Goal: Task Accomplishment & Management: Use online tool/utility

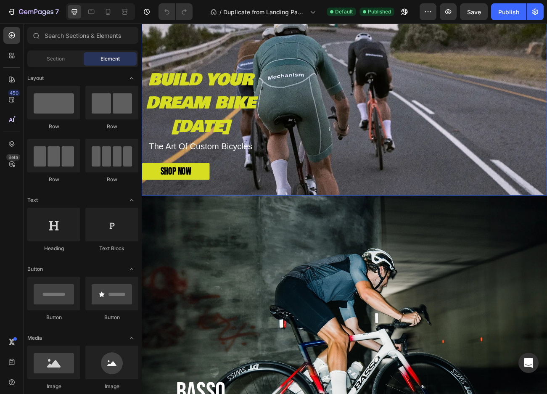
scroll to position [140, 0]
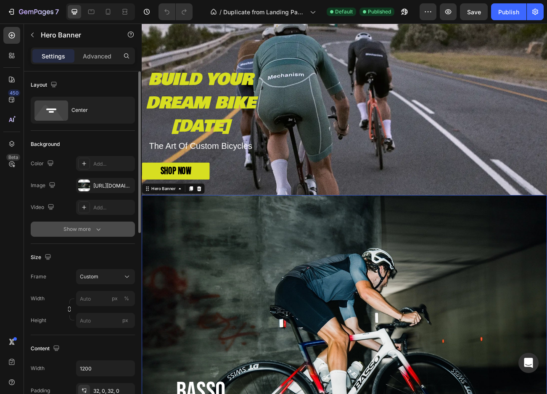
click at [92, 231] on div "Show more" at bounding box center [82, 229] width 39 height 8
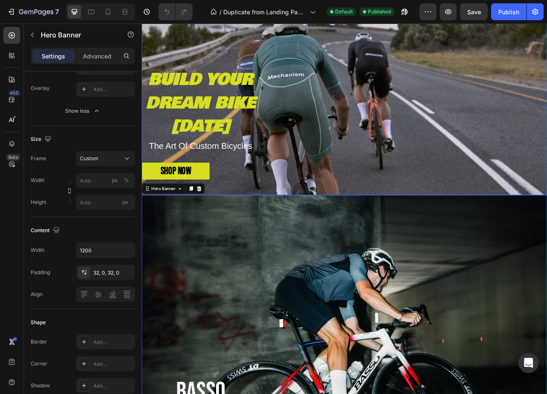
click at [457, 113] on div "BUILD YOUR DREAM BIKE [DATE] Text Block The Art Of Custom Bicycles Text Block S…" at bounding box center [394, 69] width 504 height 298
click at [114, 158] on div "Custom" at bounding box center [100, 159] width 41 height 8
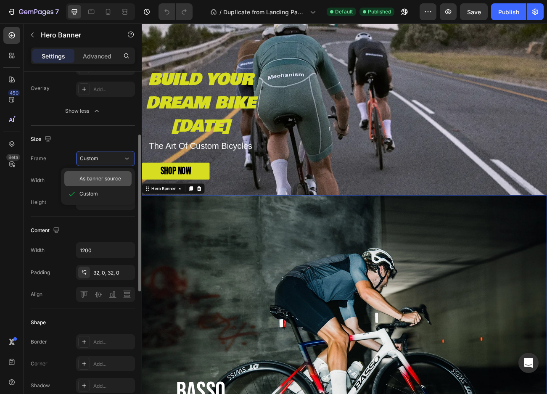
click at [103, 176] on span "As banner source" at bounding box center [100, 179] width 42 height 8
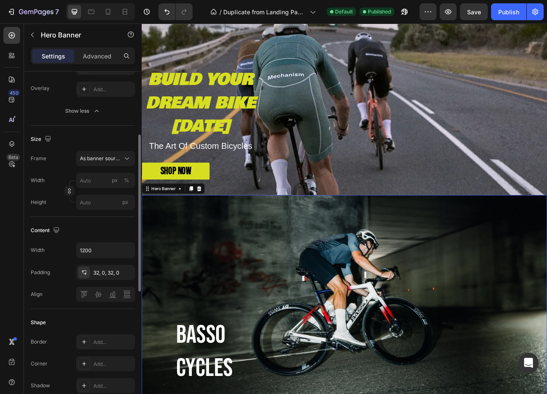
scroll to position [280, 0]
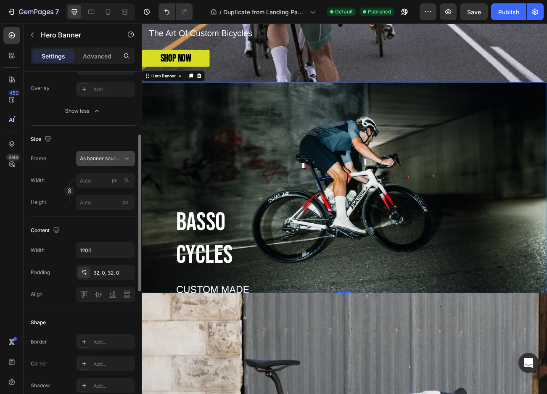
click at [124, 156] on icon at bounding box center [127, 158] width 8 height 8
click at [100, 191] on div "Custom" at bounding box center [103, 194] width 49 height 8
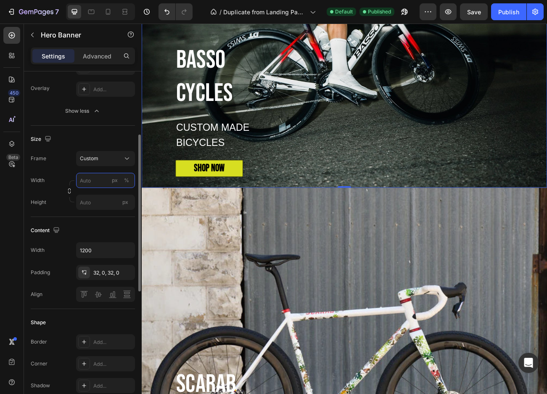
scroll to position [560, 0]
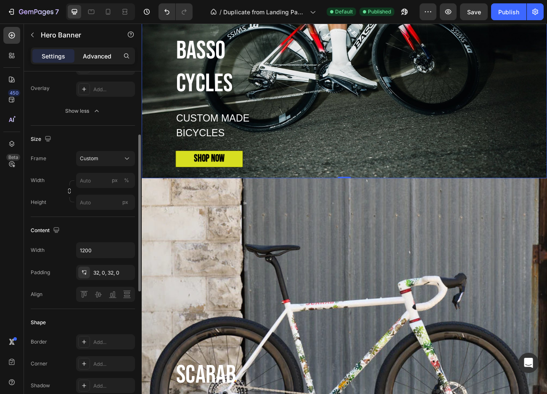
click at [92, 57] on p "Advanced" at bounding box center [97, 56] width 29 height 9
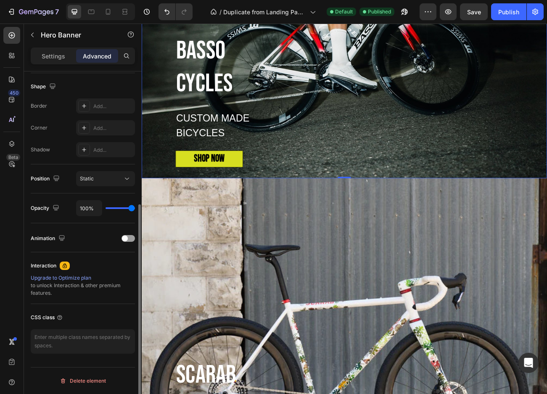
scroll to position [0, 0]
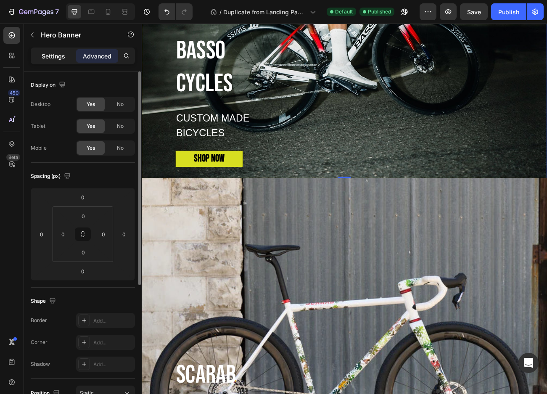
click at [46, 55] on p "Settings" at bounding box center [54, 56] width 24 height 9
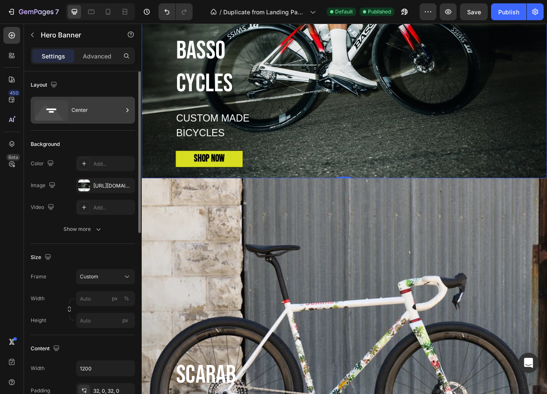
click at [127, 108] on icon at bounding box center [127, 110] width 8 height 8
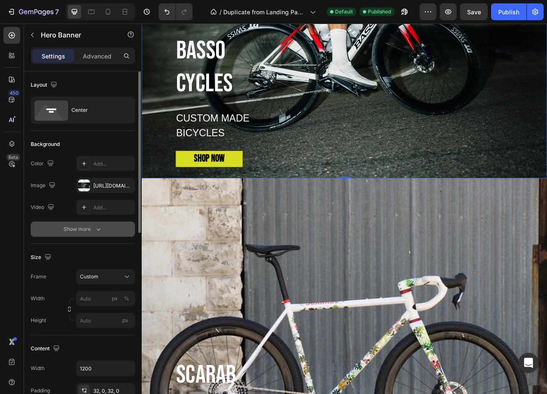
click at [95, 227] on icon "button" at bounding box center [98, 229] width 8 height 8
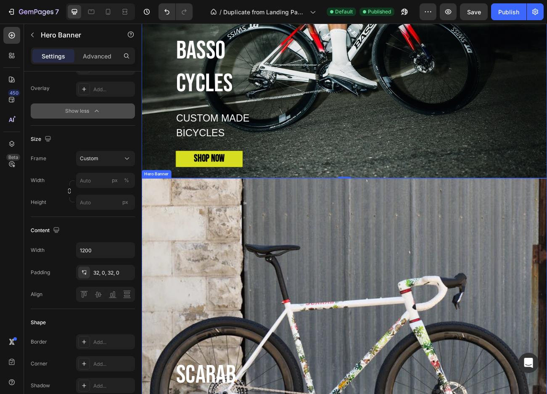
scroll to position [280, 0]
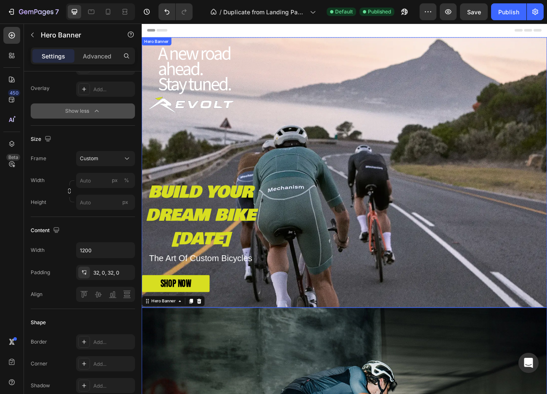
click at [338, 151] on div "BUILD YOUR DREAM BIKE [DATE] Text Block The Art Of Custom Bicycles Text Block S…" at bounding box center [394, 209] width 504 height 298
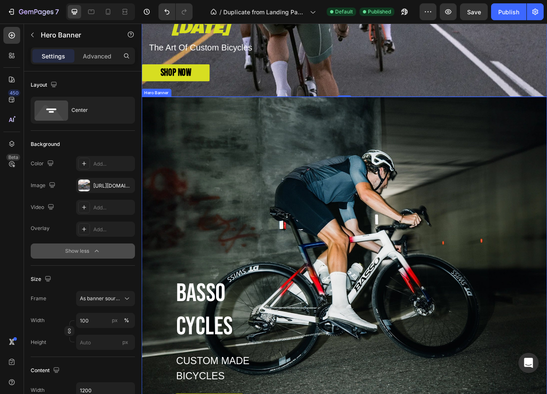
scroll to position [280, 0]
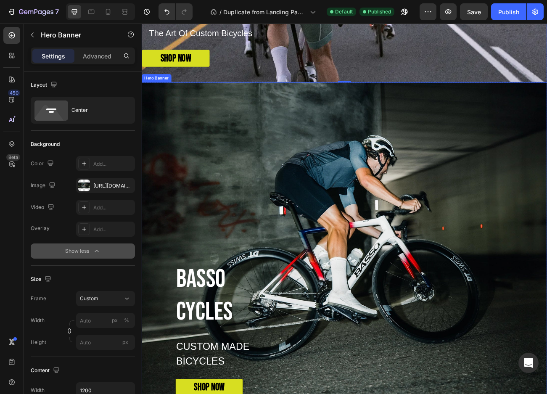
click at [319, 311] on div "BASSO CYCLES Heading CUSTOM MADE BICYCLES Text Block SHOP NOW Button Row" at bounding box center [394, 298] width 504 height 376
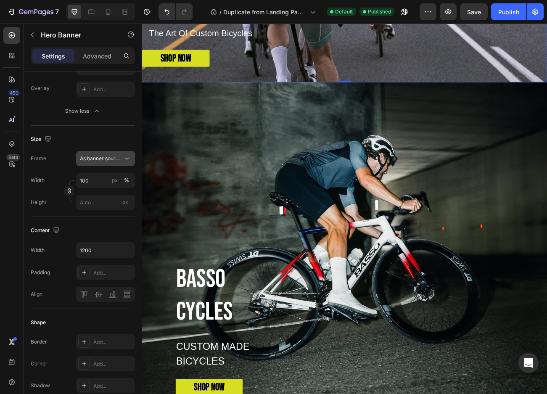
click at [118, 156] on span "As banner source" at bounding box center [100, 159] width 41 height 8
click at [122, 137] on div "Size" at bounding box center [83, 138] width 104 height 13
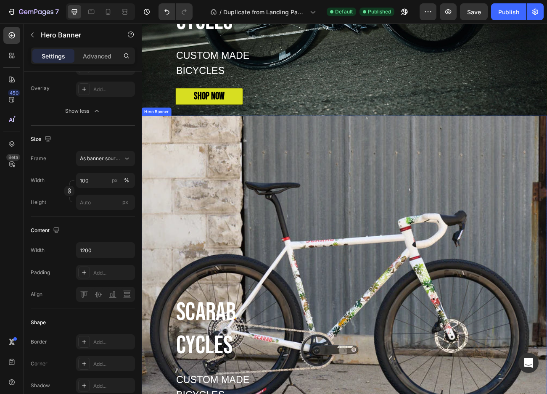
scroll to position [700, 0]
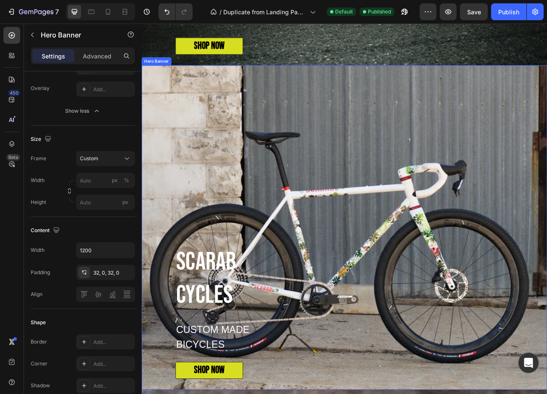
click at [381, 291] on div "SCARAB CYCLES Heading CUSTOM MADE BICYCLES Text Block SHOP NOW Button Row" at bounding box center [394, 277] width 504 height 376
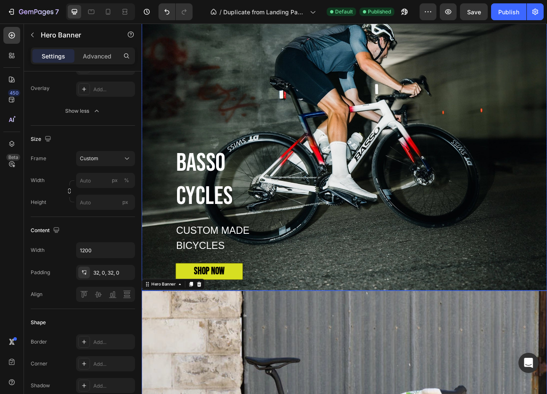
click at [365, 197] on div "BASSO CYCLES Heading CUSTOM MADE BICYCLES Text Block SHOP NOW Button Row" at bounding box center [394, 154] width 504 height 376
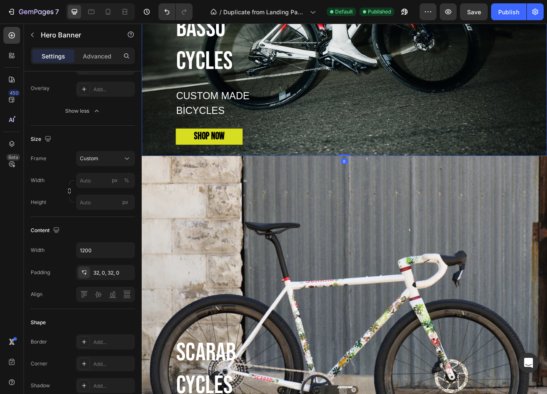
scroll to position [472, 0]
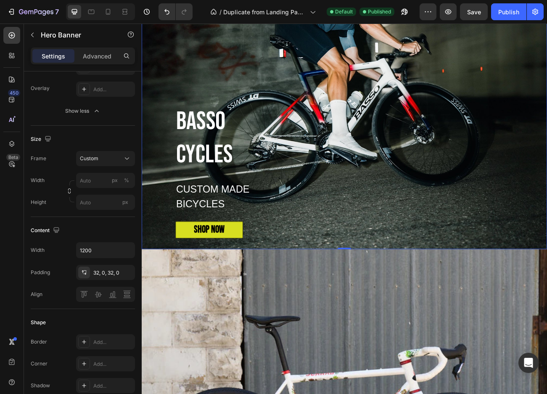
click at [371, 193] on div "BASSO CYCLES Heading CUSTOM MADE BICYCLES Text Block SHOP NOW Button Row" at bounding box center [394, 102] width 504 height 376
click at [378, 228] on div "BASSO CYCLES Heading CUSTOM MADE BICYCLES Text Block SHOP NOW Button Row" at bounding box center [394, 102] width 504 height 376
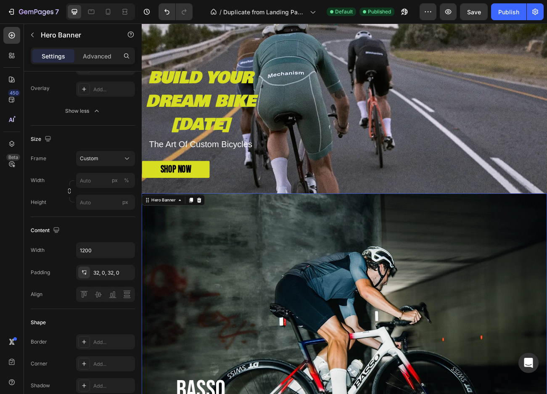
scroll to position [52, 0]
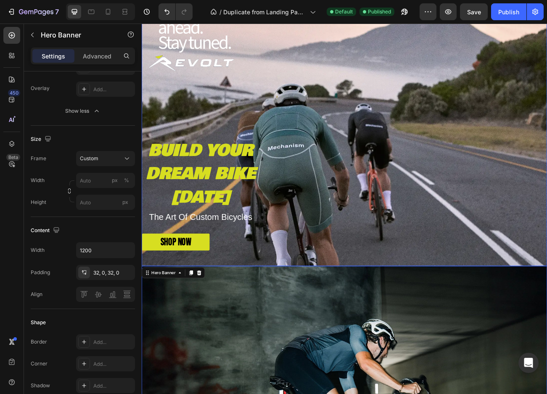
click at [360, 182] on div "BUILD YOUR DREAM BIKE [DATE] Text Block The Art Of Custom Bicycles Text Block S…" at bounding box center [394, 157] width 504 height 298
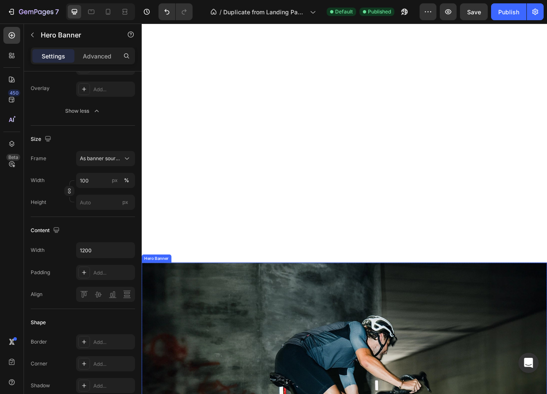
scroll to position [612, 0]
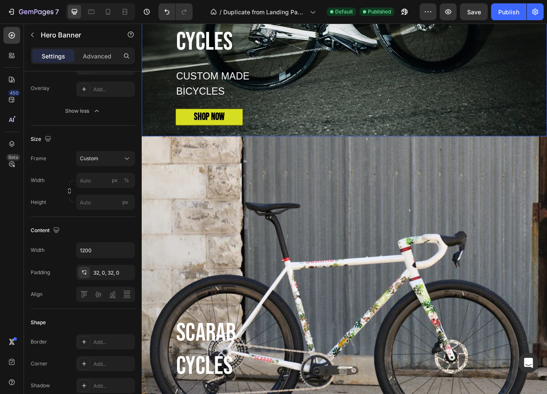
click at [126, 271] on icon "button" at bounding box center [126, 272] width 7 height 7
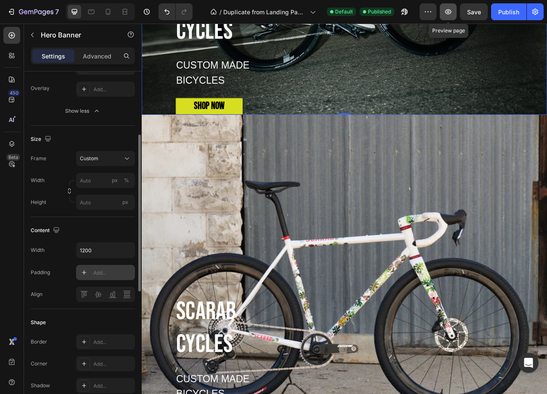
click at [449, 15] on icon "button" at bounding box center [448, 12] width 8 height 8
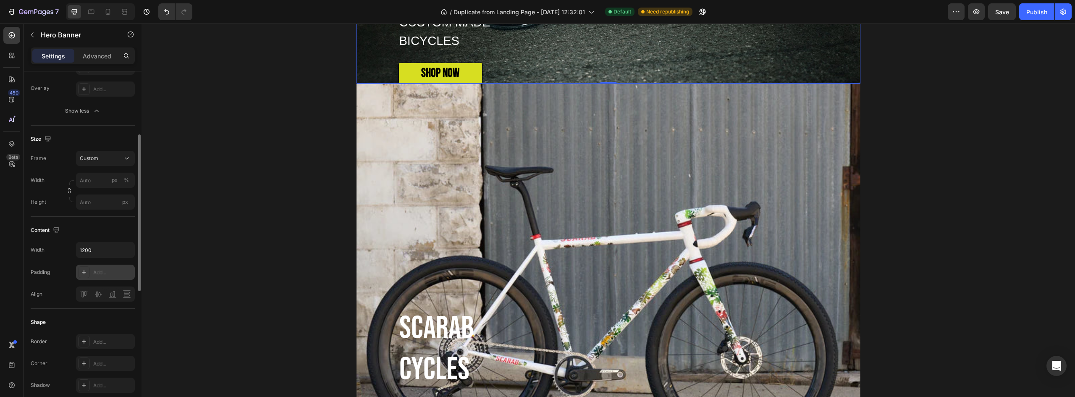
scroll to position [950, 0]
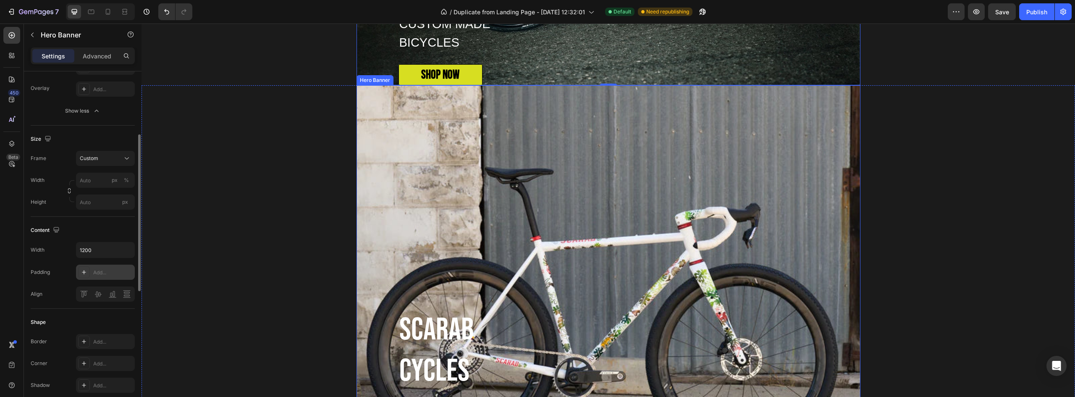
click at [541, 282] on div "SCARAB CYCLES Heading CUSTOM MADE BICYCLES Text Block SHOP NOW Button Row" at bounding box center [609, 287] width 504 height 376
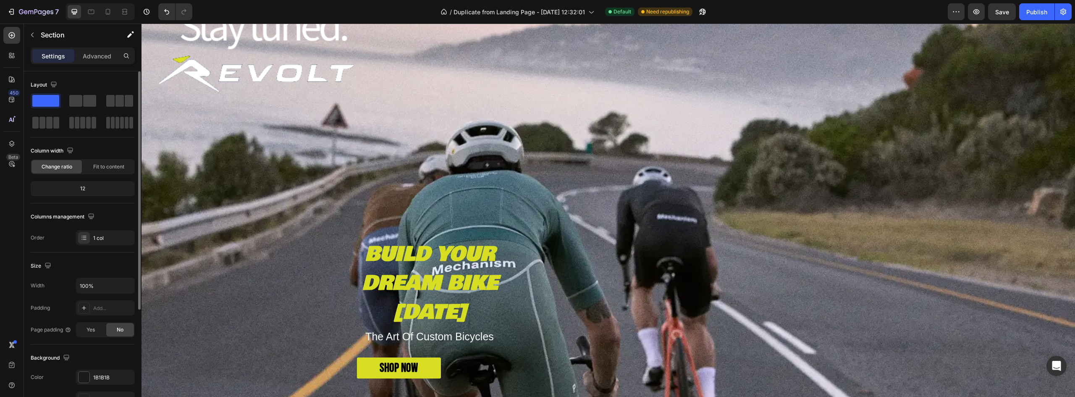
scroll to position [0, 0]
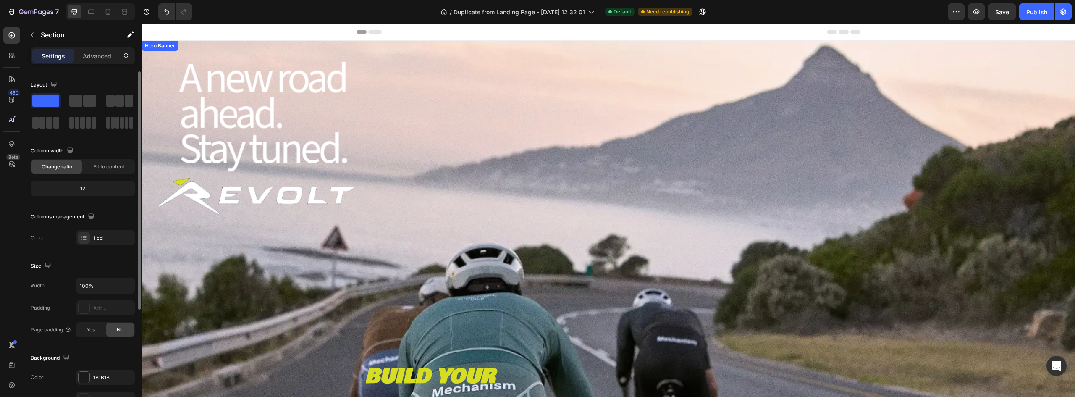
click at [254, 316] on div "Background Image" at bounding box center [609, 352] width 934 height 623
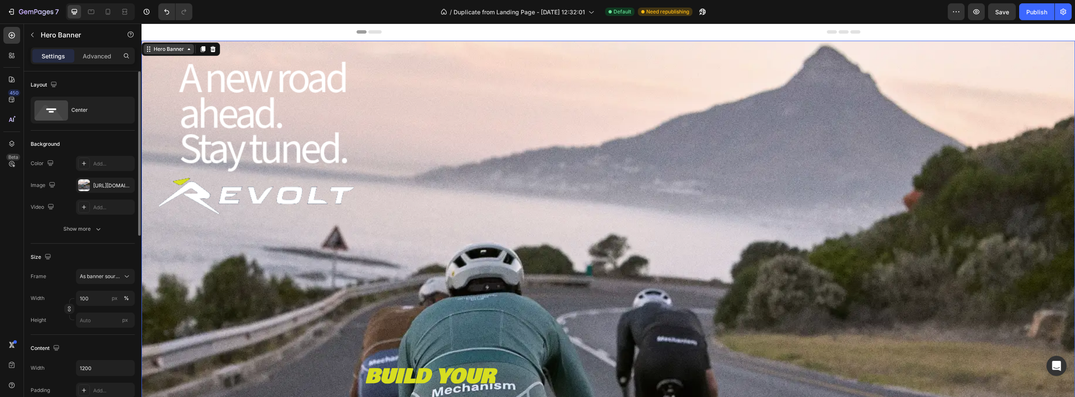
click at [186, 51] on icon at bounding box center [189, 49] width 7 height 7
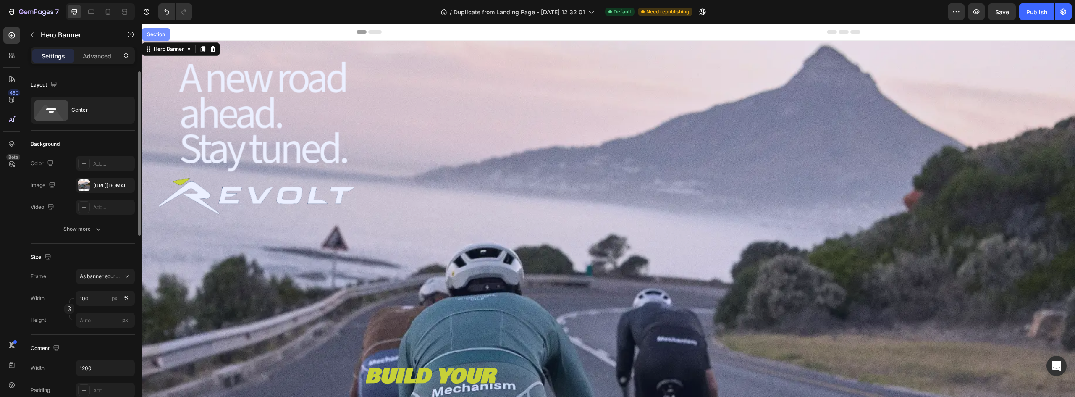
click at [160, 36] on div "Section" at bounding box center [155, 34] width 21 height 5
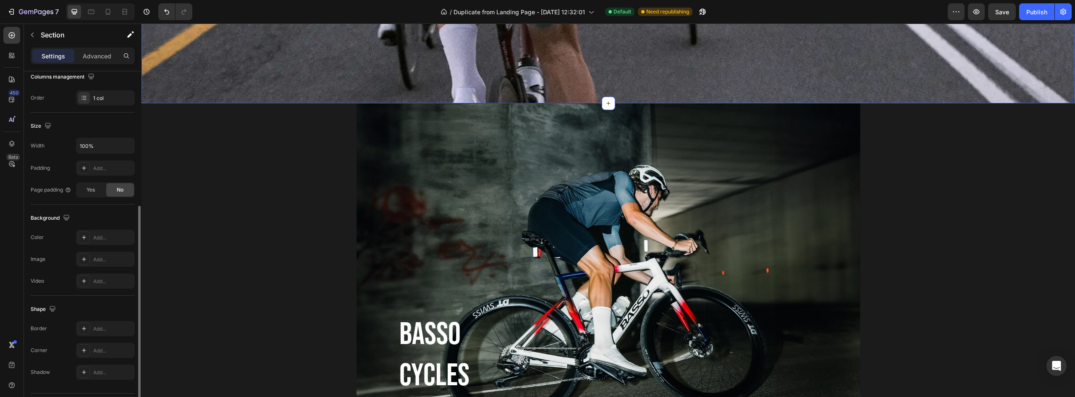
scroll to position [163, 0]
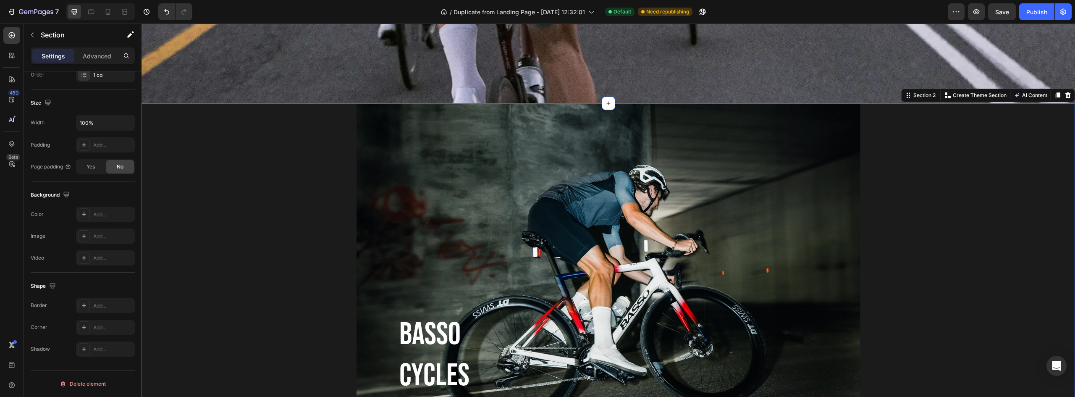
click at [268, 236] on div "BASSO CYCLES Heading CUSTOM MADE BICYCLES Text Block SHOP NOW Button Row Hero B…" at bounding box center [609, 291] width 934 height 376
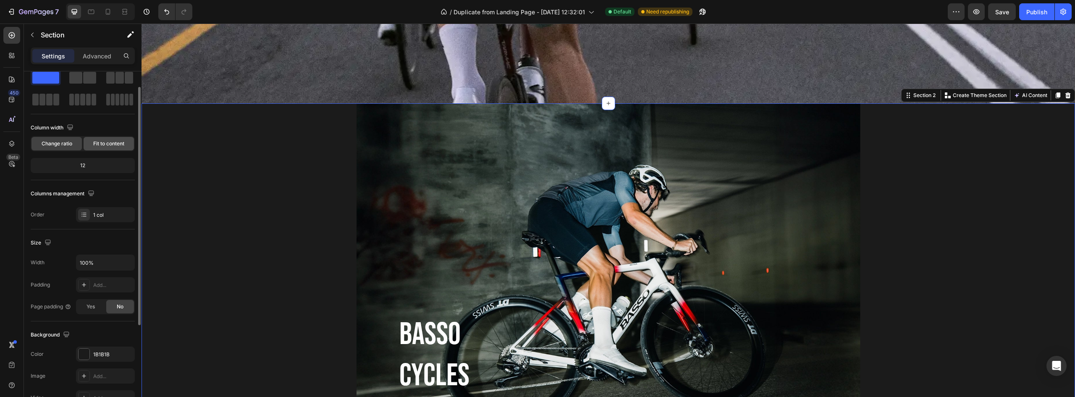
click at [122, 140] on span "Fit to content" at bounding box center [108, 144] width 31 height 8
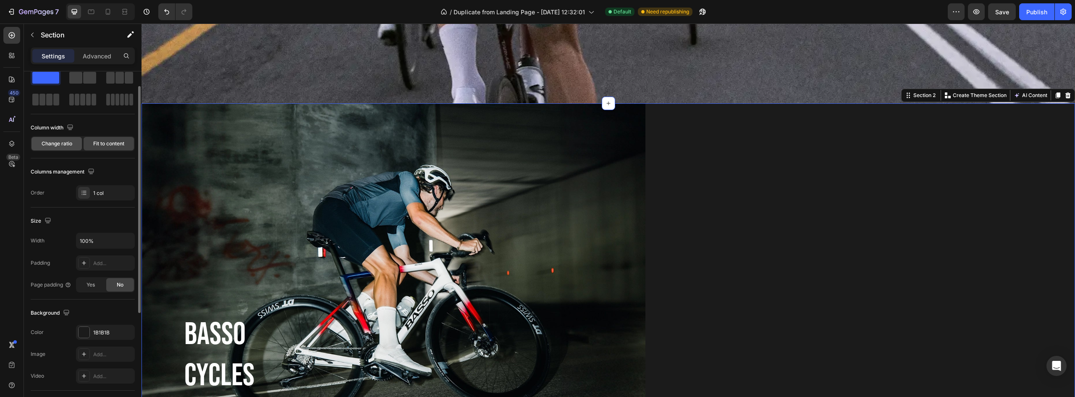
click at [43, 145] on span "Change ratio" at bounding box center [57, 144] width 31 height 8
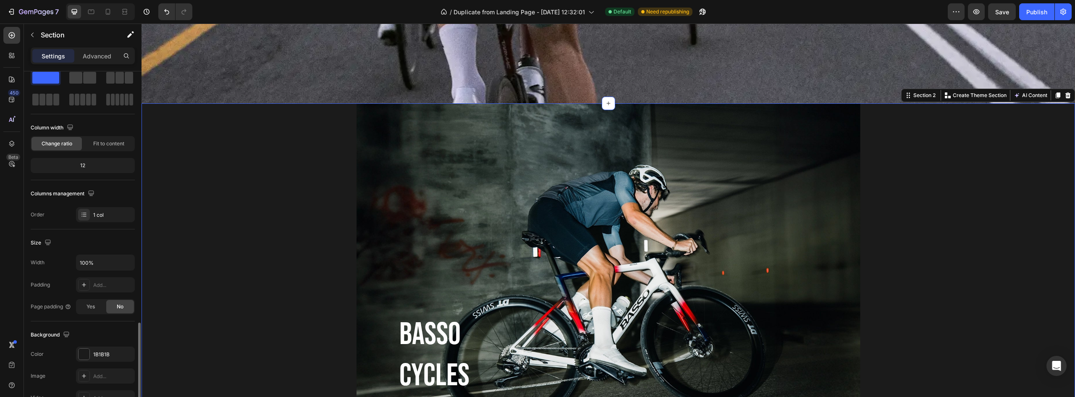
scroll to position [163, 0]
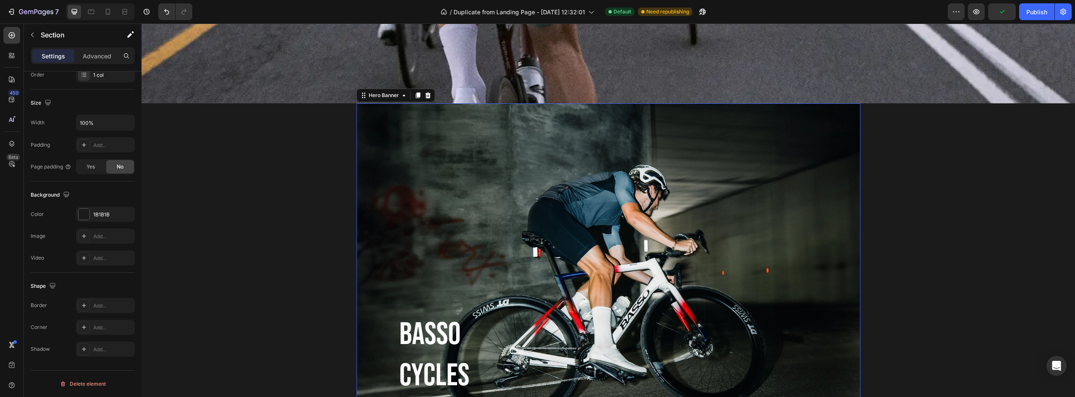
click at [546, 238] on div "BASSO CYCLES Heading CUSTOM MADE BICYCLES Text Block SHOP NOW Button Row" at bounding box center [609, 291] width 504 height 376
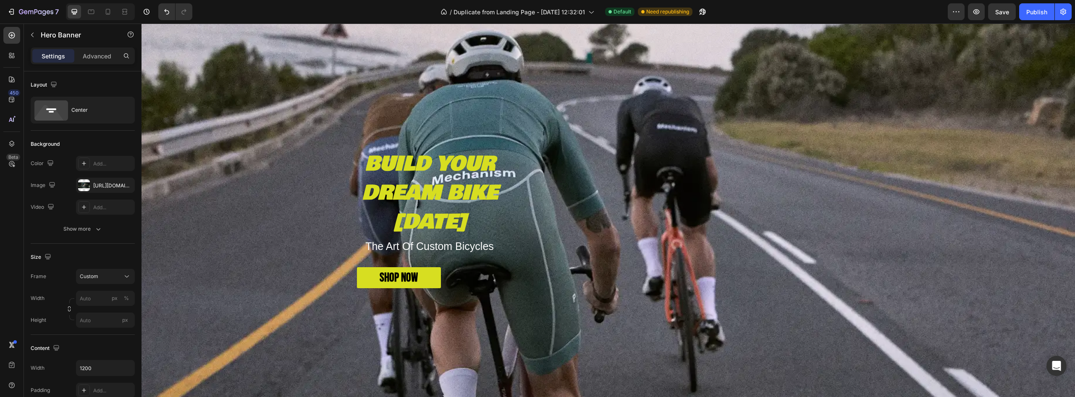
scroll to position [140, 0]
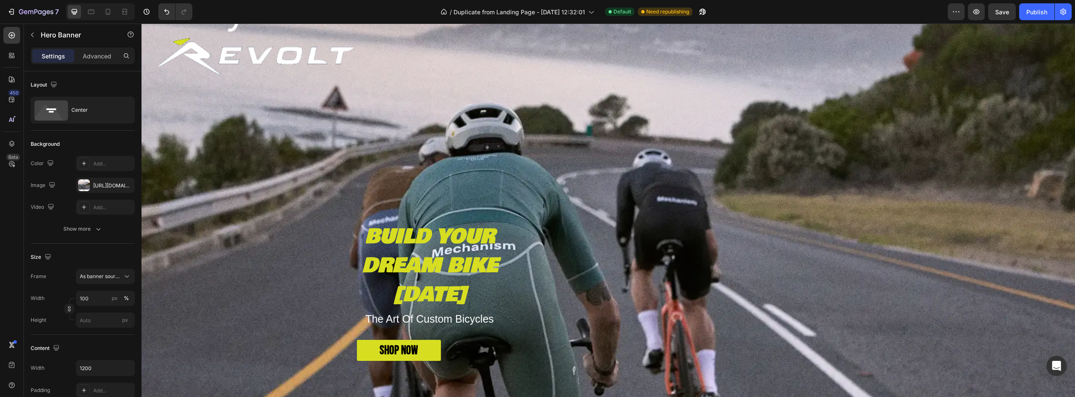
click at [546, 238] on div "BUILD YOUR DREAM BIKE [DATE] Text Block The Art Of Custom Bicycles Text Block S…" at bounding box center [609, 212] width 504 height 298
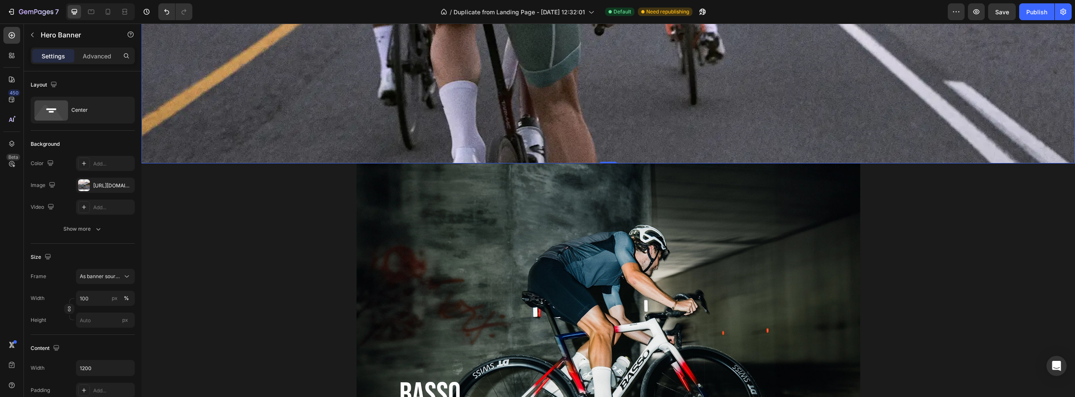
scroll to position [560, 0]
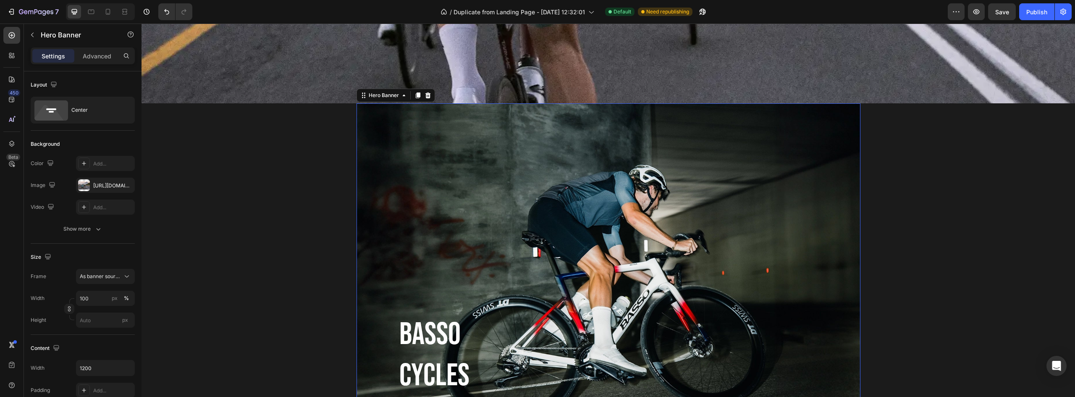
click at [431, 249] on div "BASSO CYCLES Heading CUSTOM MADE BICYCLES Text Block SHOP NOW Button Row" at bounding box center [609, 291] width 504 height 376
click at [122, 274] on div "Custom" at bounding box center [105, 276] width 51 height 8
click at [114, 295] on span "As banner source" at bounding box center [100, 297] width 42 height 8
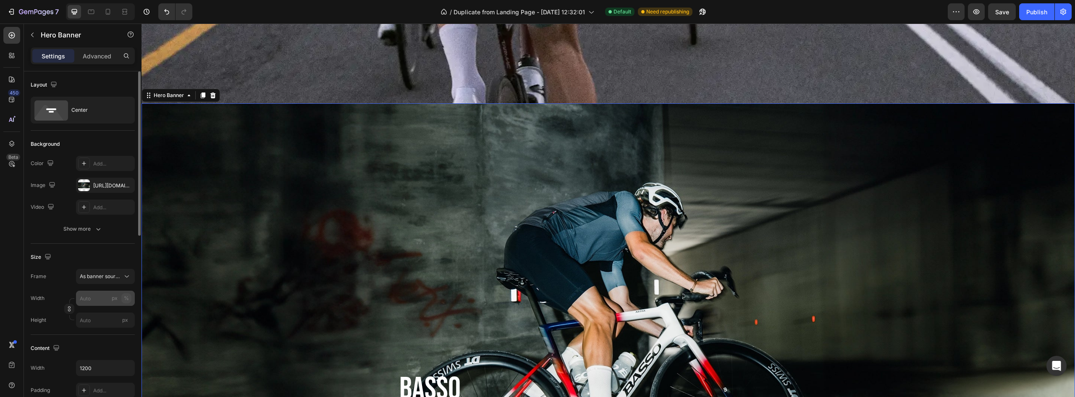
click at [126, 297] on div "%" at bounding box center [126, 298] width 5 height 8
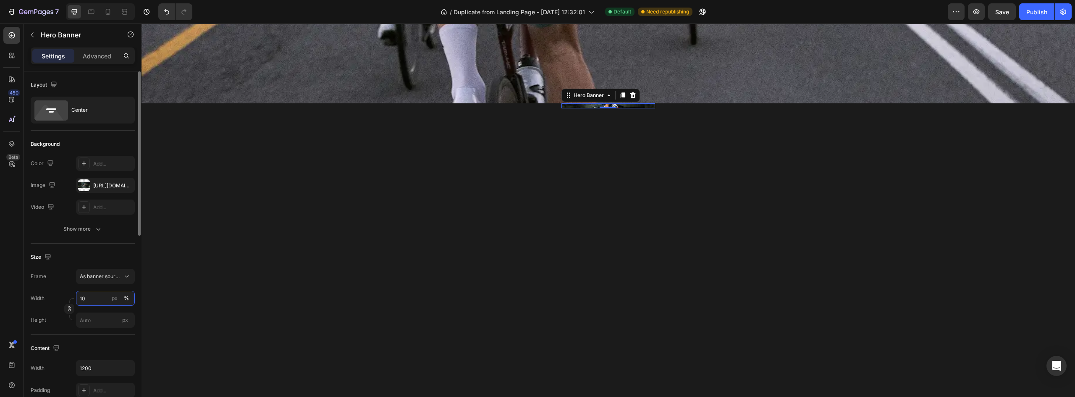
type input "100"
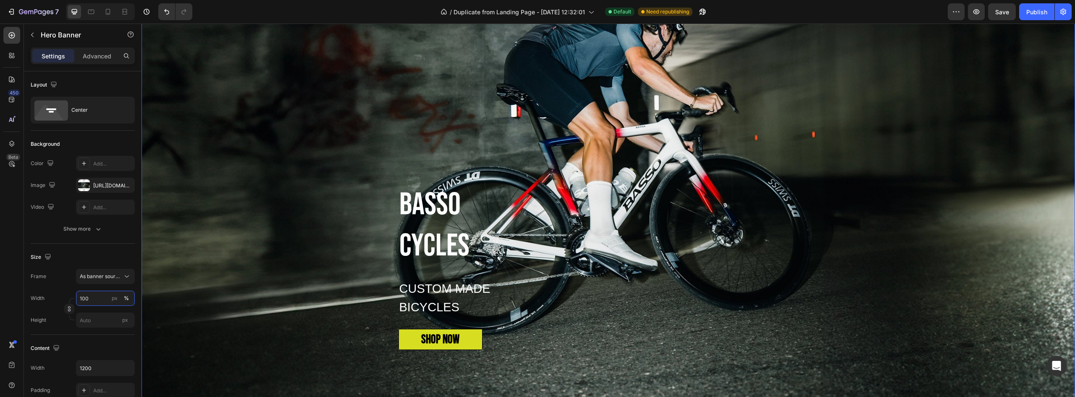
scroll to position [980, 0]
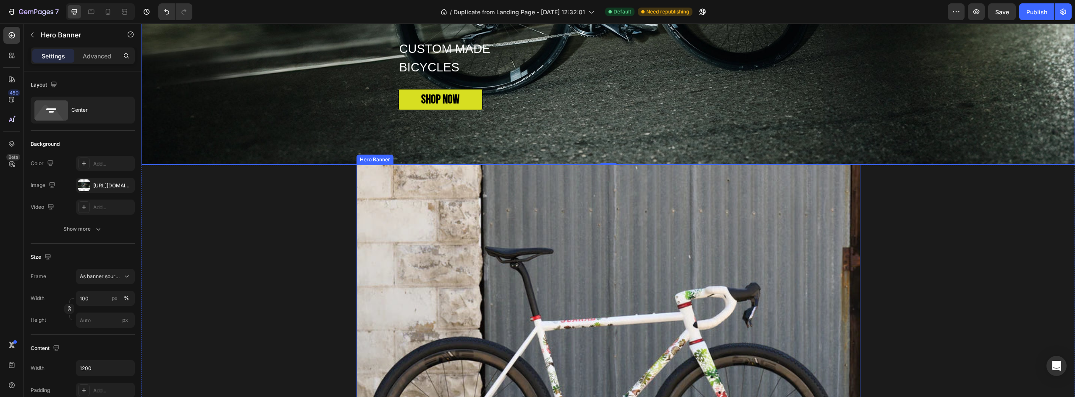
click at [540, 322] on div "SCARAB CYCLES Heading CUSTOM MADE BICYCLES Text Block SHOP NOW Button Row" at bounding box center [609, 366] width 504 height 376
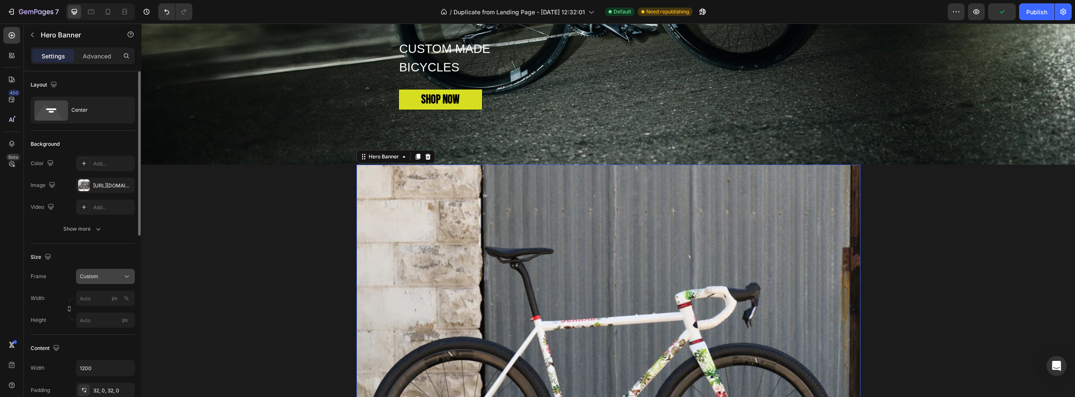
click at [114, 277] on div "Custom" at bounding box center [100, 277] width 41 height 8
click at [109, 295] on span "As banner source" at bounding box center [100, 297] width 42 height 8
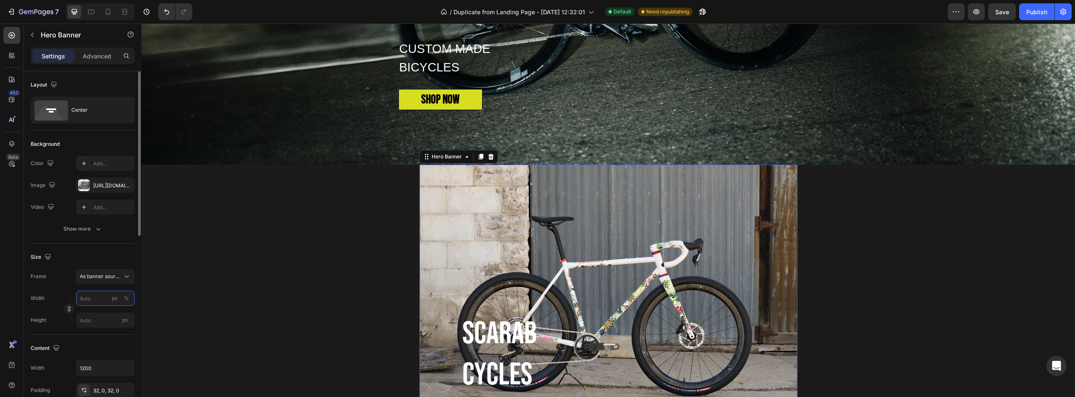
click at [96, 297] on input "px %" at bounding box center [105, 298] width 59 height 15
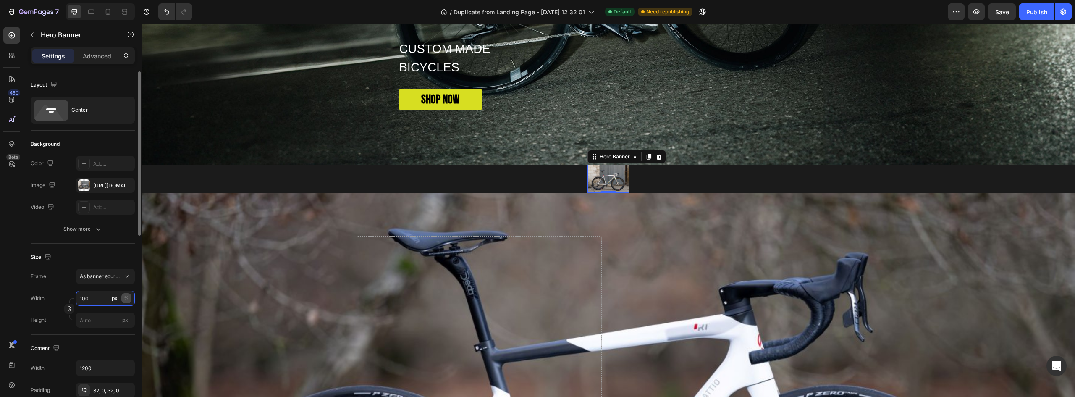
type input "100"
click at [127, 297] on div "%" at bounding box center [126, 298] width 5 height 8
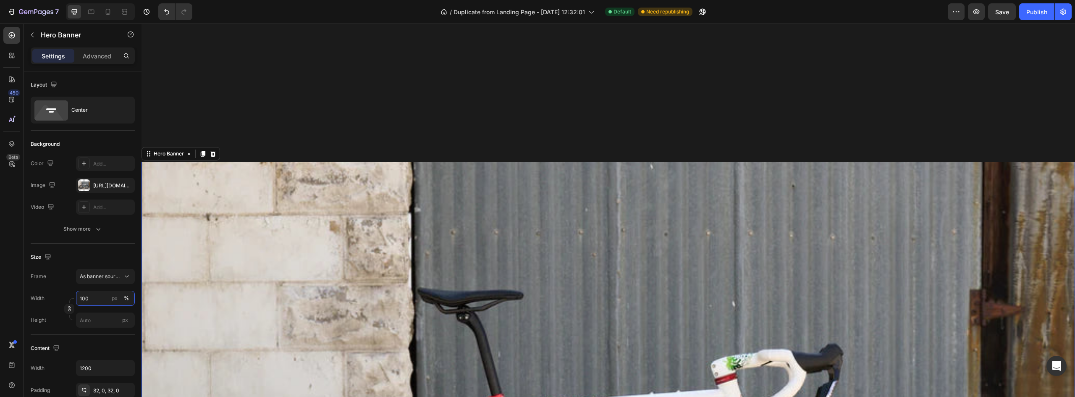
scroll to position [1400, 0]
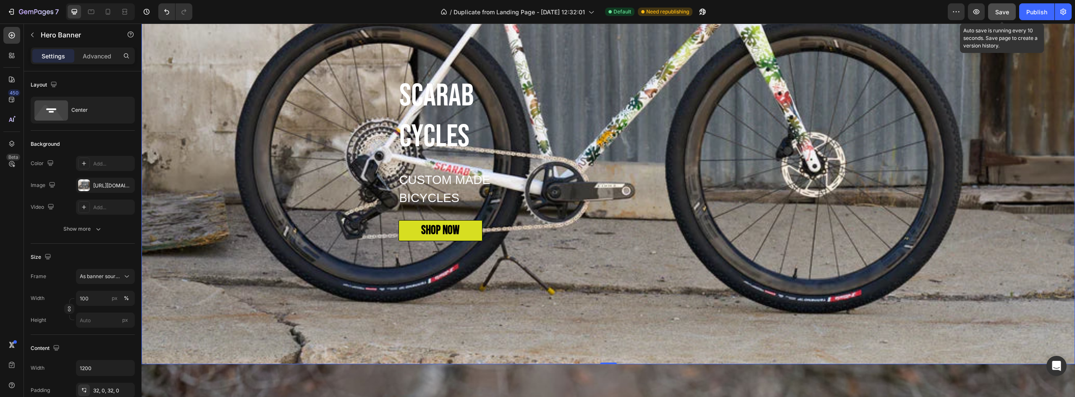
click at [546, 16] on div "Save" at bounding box center [1003, 12] width 14 height 9
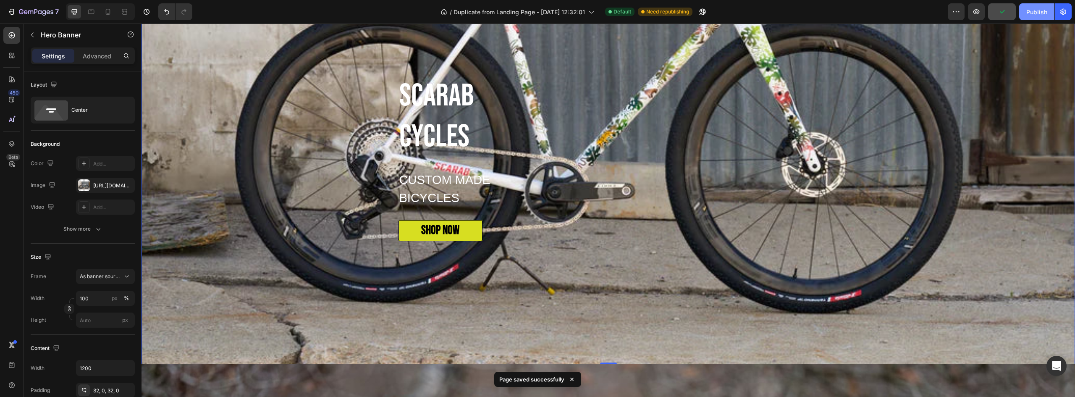
click at [546, 12] on div "Publish" at bounding box center [1037, 12] width 21 height 9
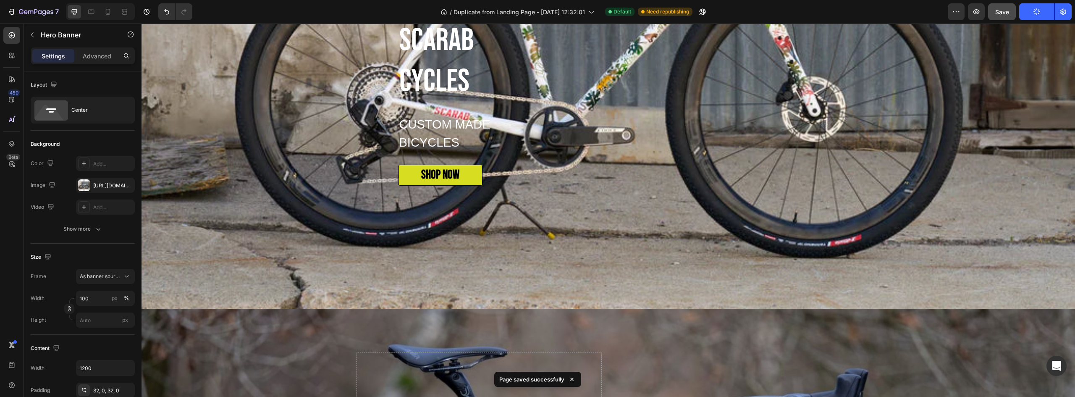
scroll to position [0, 0]
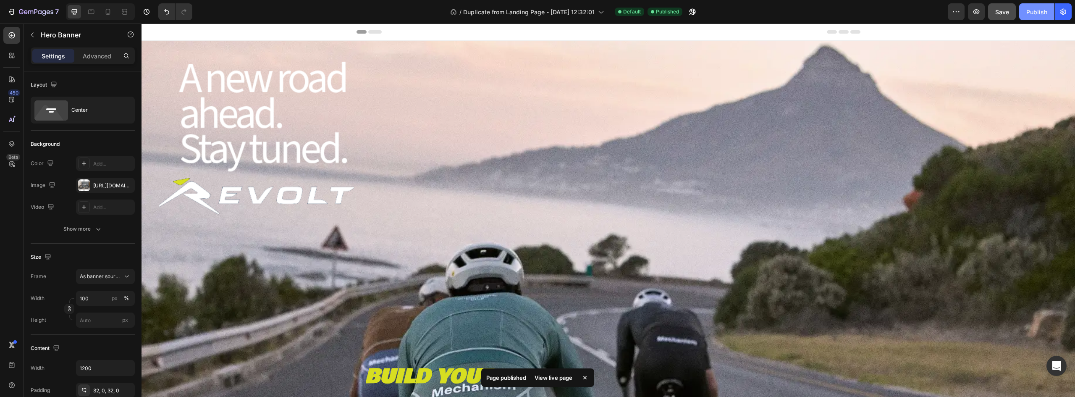
click at [546, 5] on button "Publish" at bounding box center [1037, 11] width 35 height 17
